Goal: Communication & Community: Participate in discussion

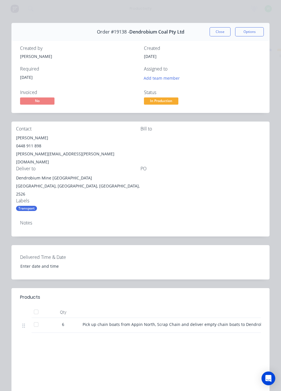
click at [222, 31] on button "Close" at bounding box center [219, 31] width 21 height 9
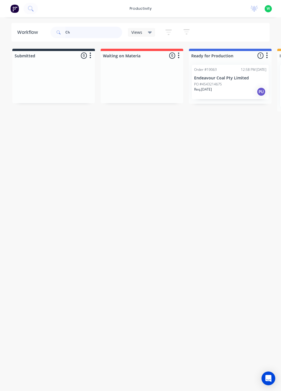
type input "C"
type input "Cassett"
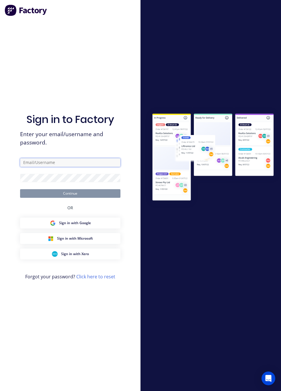
click at [88, 167] on input "text" at bounding box center [70, 162] width 100 height 9
type input "[EMAIL_ADDRESS][DOMAIN_NAME]"
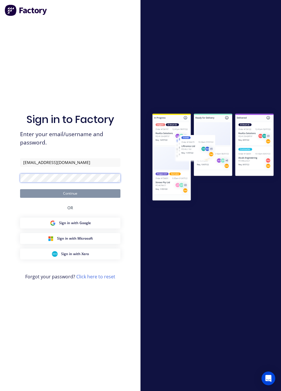
click at [20, 189] on button "Continue" at bounding box center [70, 193] width 100 height 9
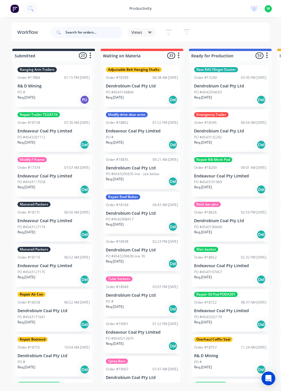
click at [93, 34] on input "text" at bounding box center [93, 32] width 57 height 11
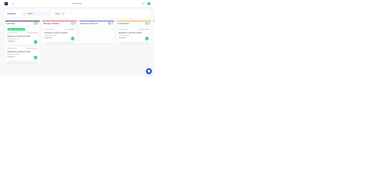
type input "Cassett"
click at [281, 81] on div "Order #18778 03:29 PM [DATE] Endeavour Coal Pty Limited PO #4543205211 Req. [DA…" at bounding box center [318, 82] width 77 height 34
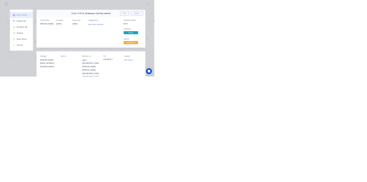
click at [62, 50] on div "Collaborate" at bounding box center [51, 50] width 23 height 5
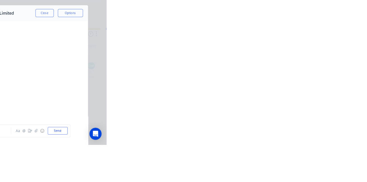
scroll to position [205, 0]
click at [62, 36] on div "Order details" at bounding box center [49, 35] width 24 height 5
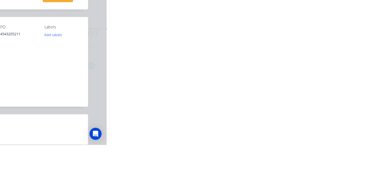
scroll to position [0, 0]
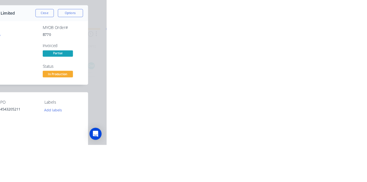
click at [78, 53] on button "Collaborate" at bounding box center [51, 50] width 54 height 14
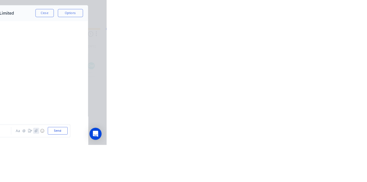
click at [281, 168] on icon "button" at bounding box center [286, 166] width 3 height 4
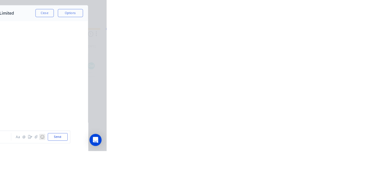
click at [281, 176] on button "☺" at bounding box center [293, 172] width 7 height 7
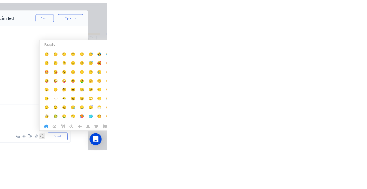
scroll to position [6036, 0]
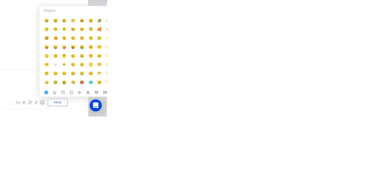
click at [281, 169] on button "☺" at bounding box center [293, 165] width 7 height 7
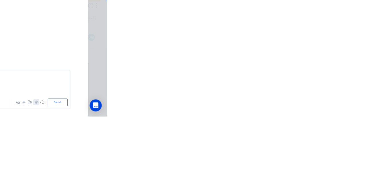
click at [281, 169] on button "button" at bounding box center [286, 165] width 7 height 7
click at [281, 169] on button "☺" at bounding box center [293, 165] width 7 height 7
click at [281, 168] on icon "button" at bounding box center [286, 166] width 3 height 4
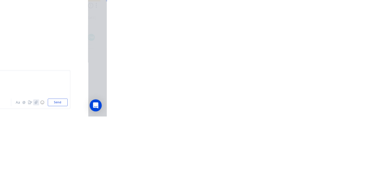
click at [281, 167] on icon "button" at bounding box center [286, 166] width 3 height 4
click at [281, 170] on button "Send" at bounding box center [311, 165] width 23 height 9
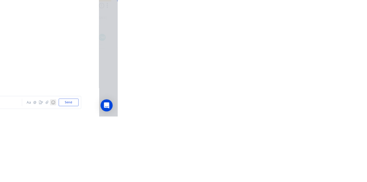
click at [281, 169] on button "☺" at bounding box center [293, 165] width 7 height 7
click at [281, 168] on icon "button" at bounding box center [286, 166] width 3 height 4
click at [281, 170] on button "Send" at bounding box center [311, 165] width 23 height 9
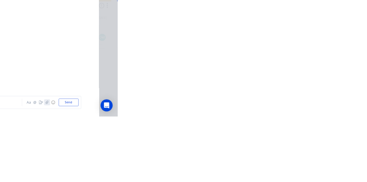
click at [281, 168] on icon "button" at bounding box center [286, 166] width 3 height 4
click at [281, 170] on button "Send" at bounding box center [311, 165] width 23 height 9
click at [281, 169] on button "☺" at bounding box center [293, 165] width 7 height 7
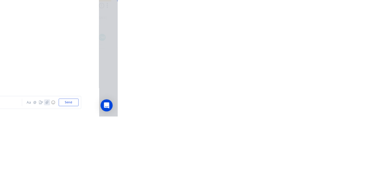
click at [281, 168] on icon "button" at bounding box center [286, 166] width 3 height 4
click at [281, 170] on button "Send" at bounding box center [311, 165] width 23 height 9
click at [281, 167] on icon "button" at bounding box center [286, 166] width 3 height 4
click at [281, 170] on button "Send" at bounding box center [311, 165] width 23 height 9
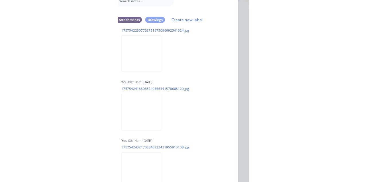
scroll to position [6303, 0]
